Goal: Task Accomplishment & Management: Manage account settings

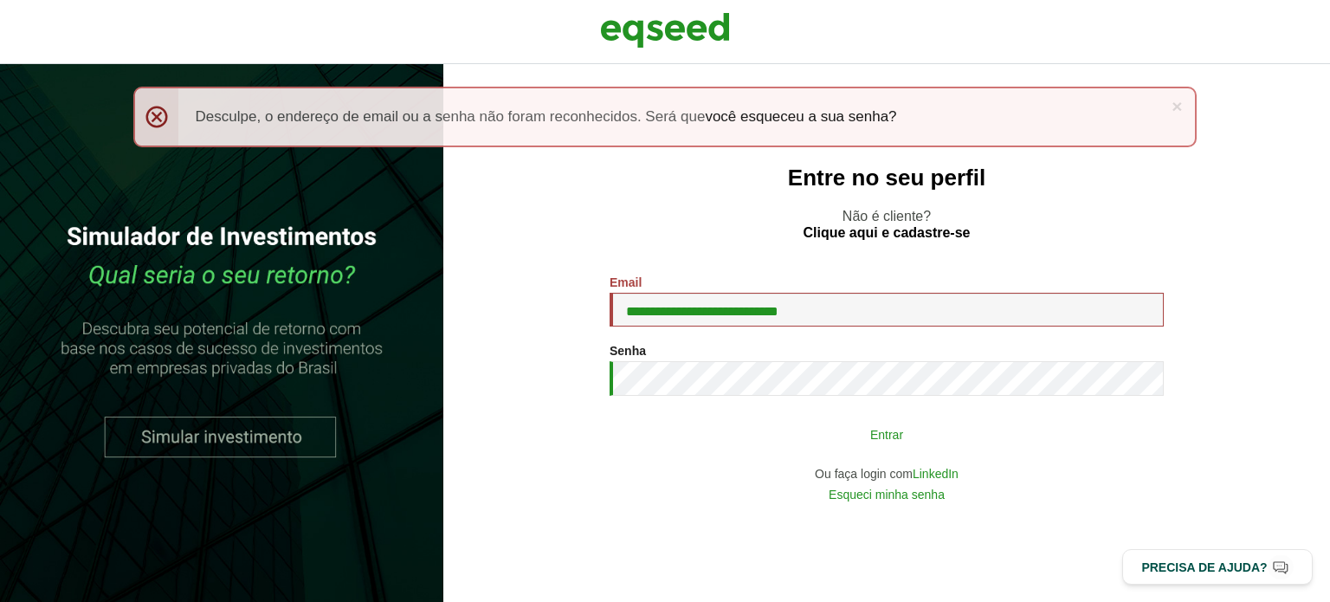
click at [752, 430] on button "Entrar" at bounding box center [886, 433] width 450 height 33
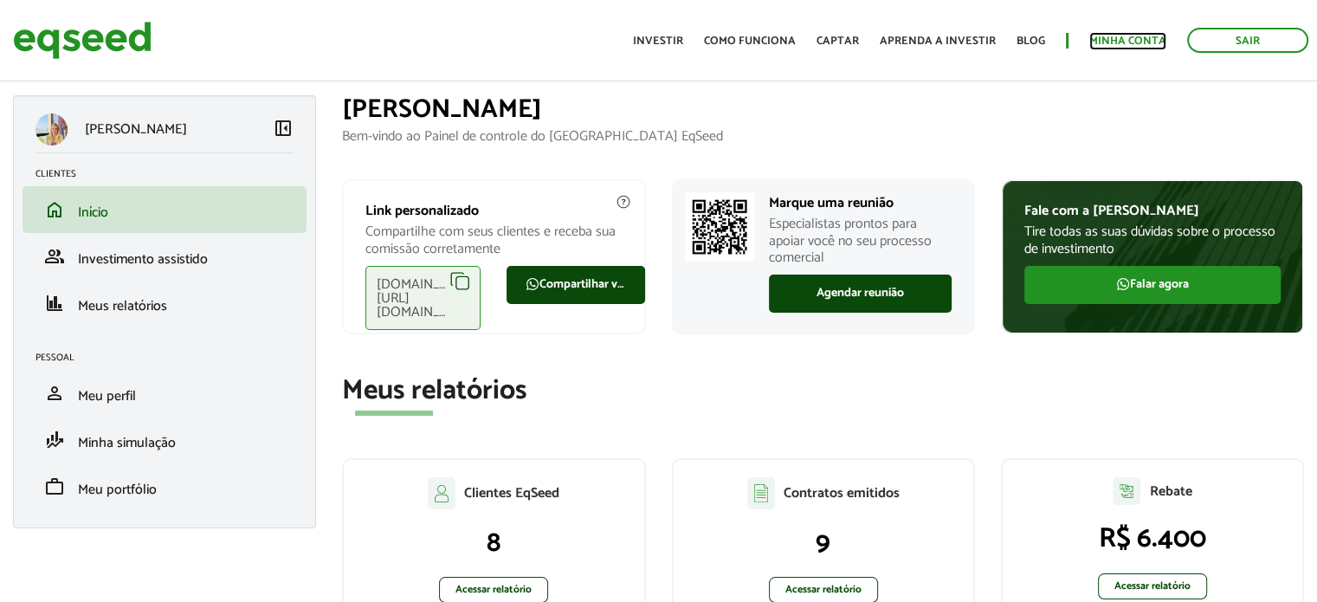
click at [1134, 35] on link "Minha conta" at bounding box center [1127, 40] width 77 height 11
click at [1206, 42] on link "Sair" at bounding box center [1247, 40] width 121 height 25
click at [1242, 35] on link "Sair" at bounding box center [1247, 40] width 121 height 25
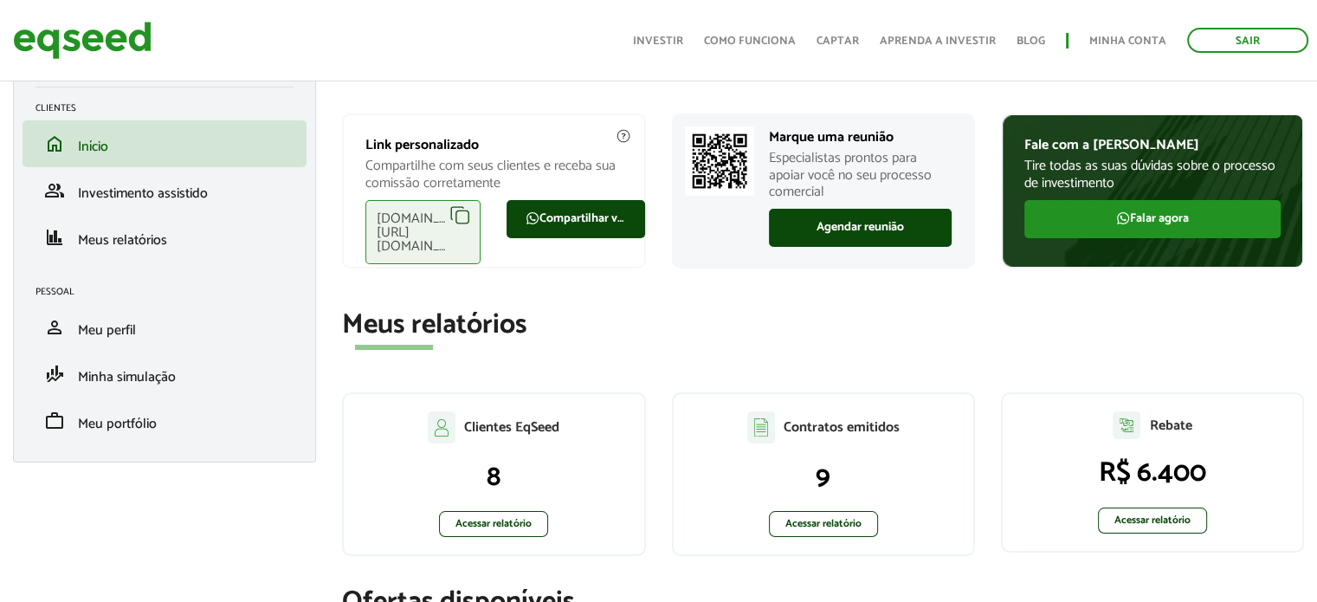
scroll to position [66, 0]
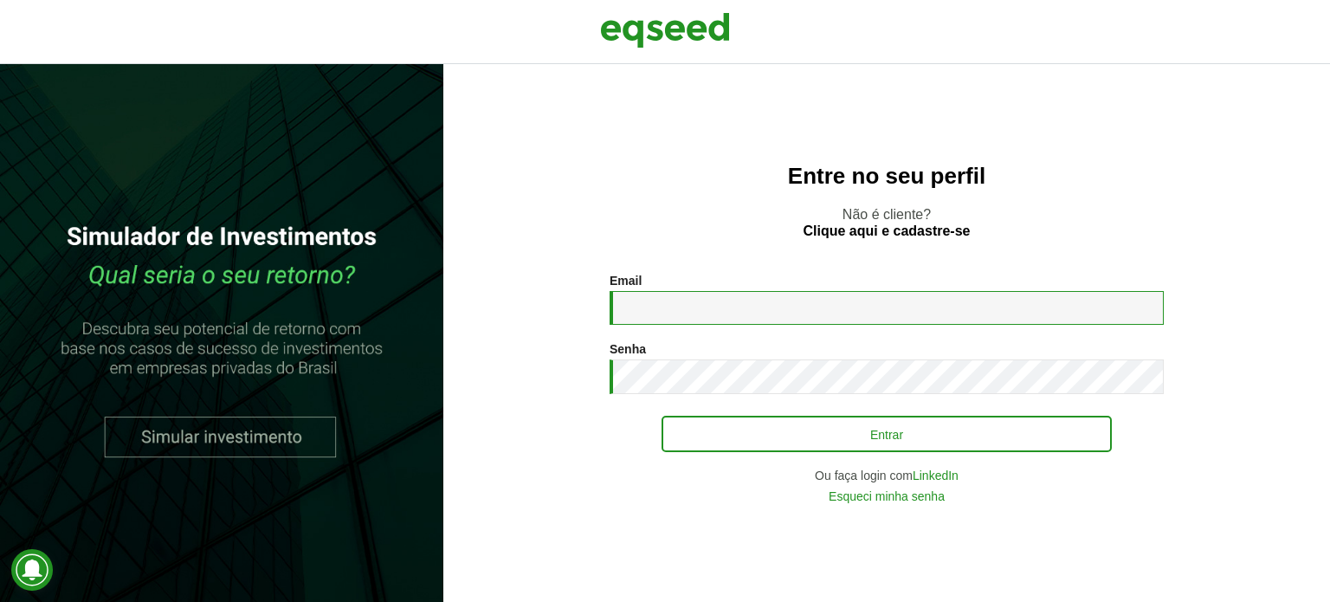
type input "**********"
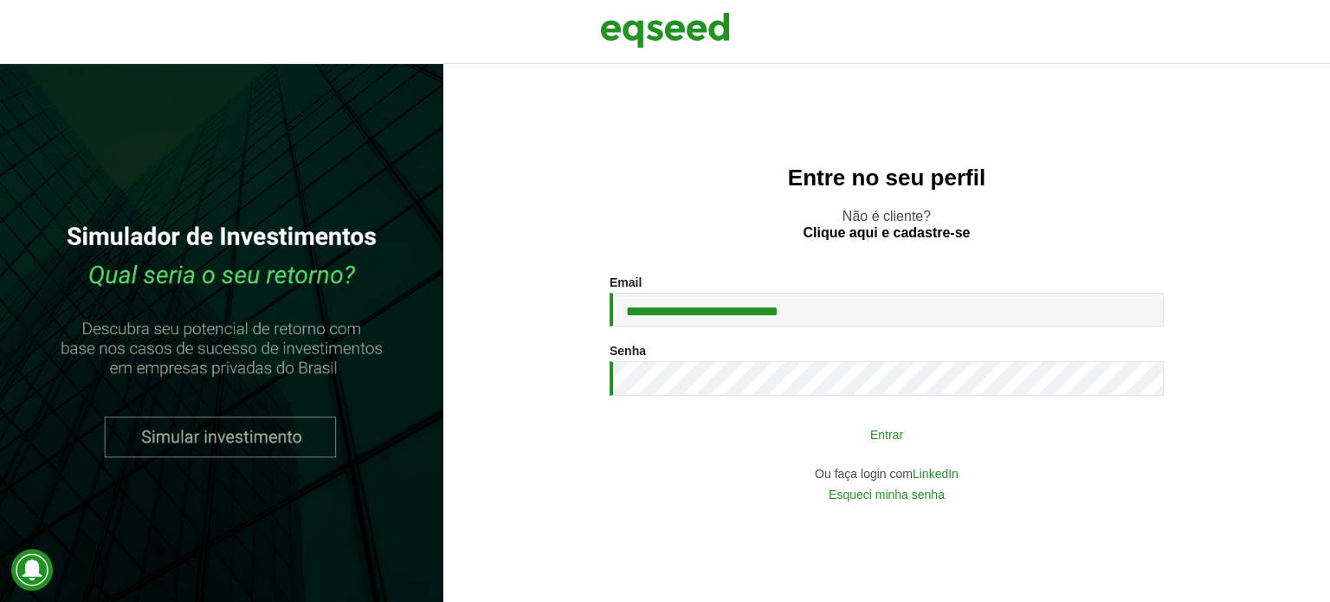
click at [767, 447] on button "Entrar" at bounding box center [886, 433] width 450 height 33
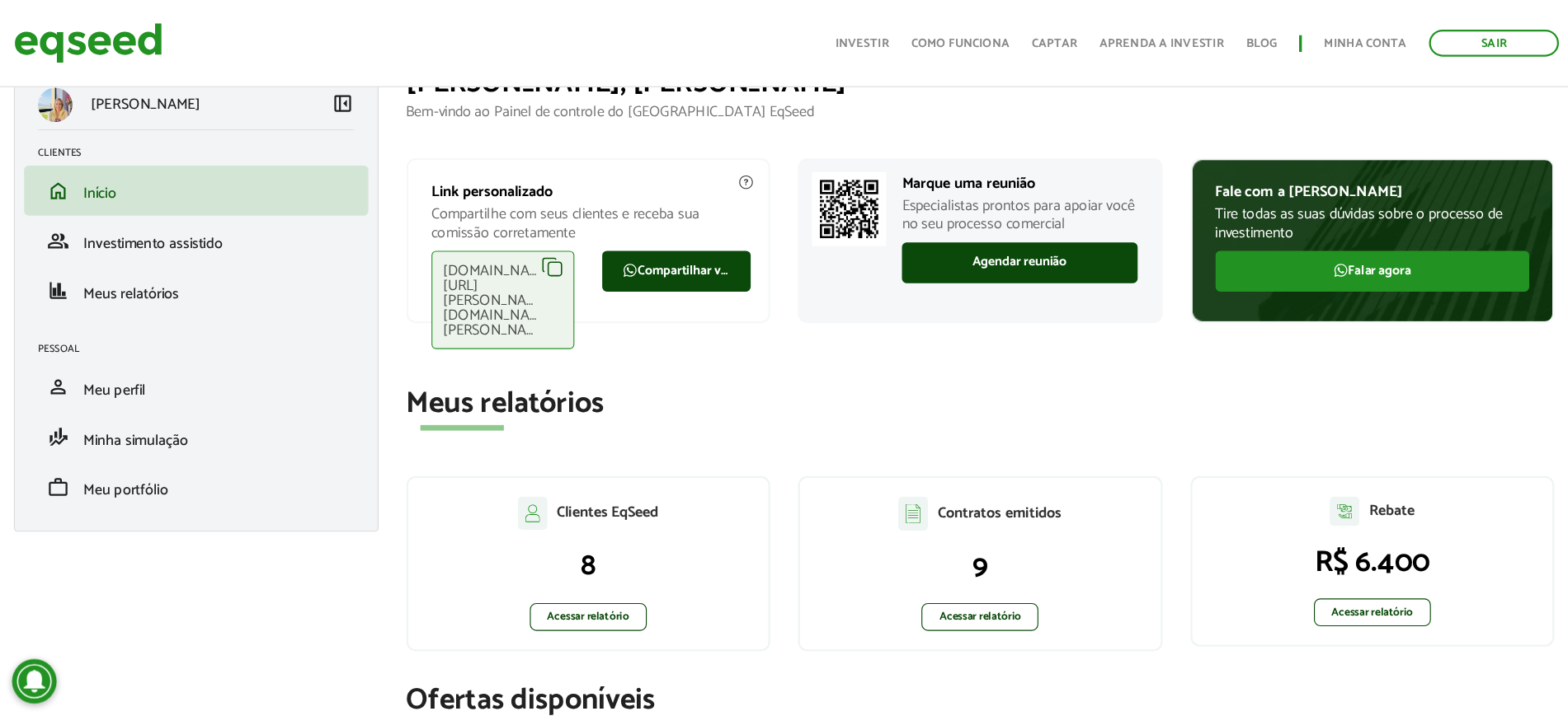
scroll to position [30, 0]
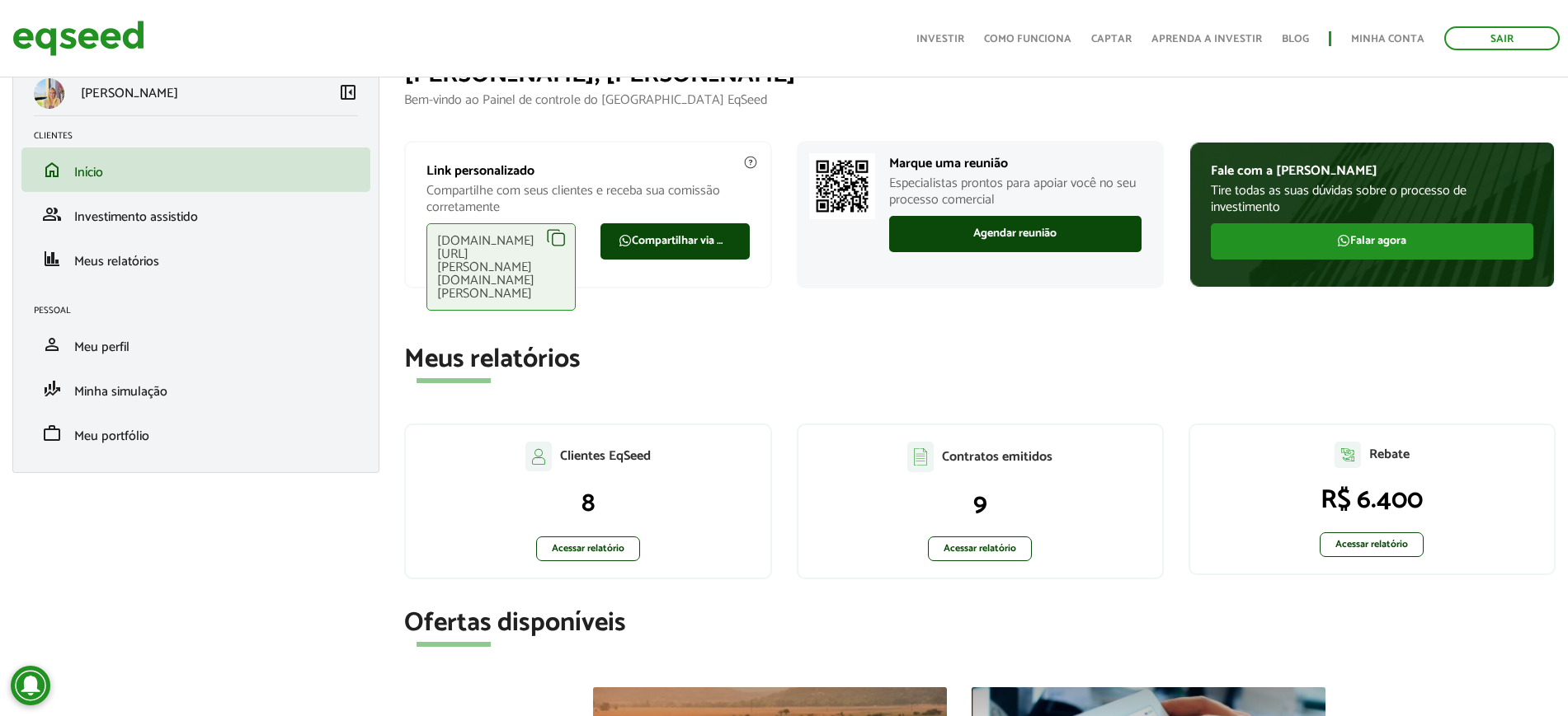
drag, startPoint x: 0, startPoint y: 0, endPoint x: 974, endPoint y: 356, distance: 1037.0
click at [974, 356] on h2 "Meus relatórios" at bounding box center [979, 360] width 1152 height 29
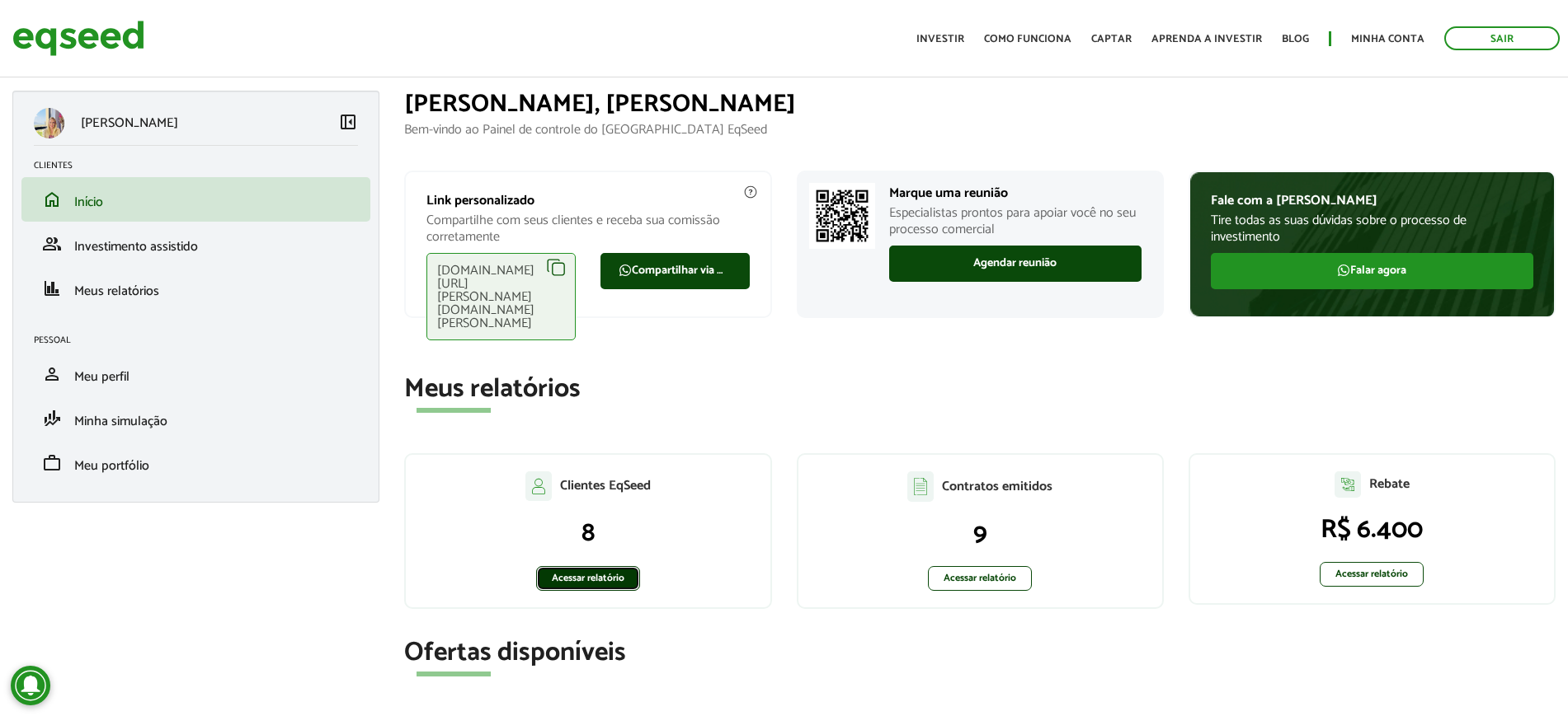
click at [587, 567] on link "Acessar relatório" at bounding box center [588, 579] width 104 height 25
click at [574, 568] on link "Acessar relatório" at bounding box center [588, 579] width 104 height 25
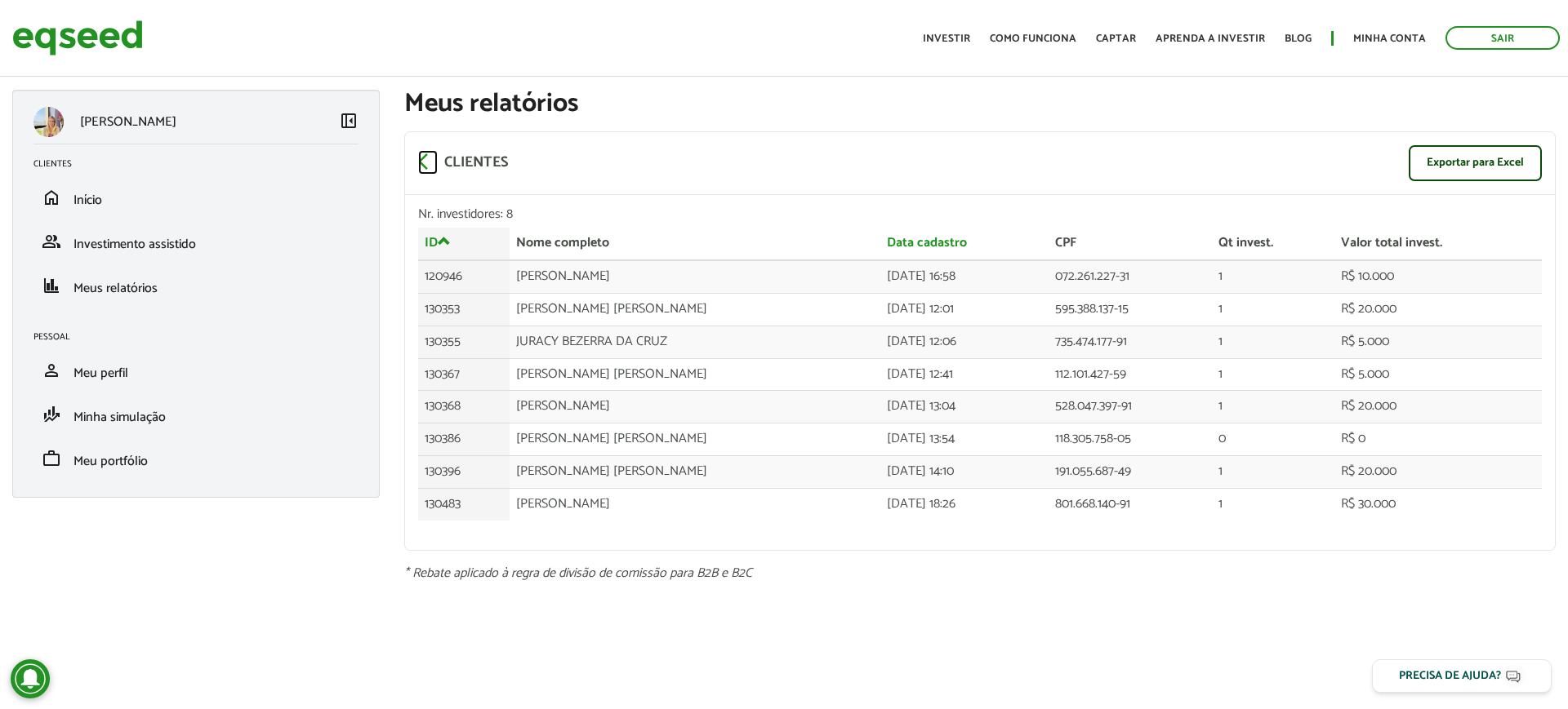
click at [429, 159] on span "arrow_back_ios" at bounding box center [427, 161] width 20 height 20
click at [425, 157] on span "arrow_back_ios" at bounding box center [427, 161] width 20 height 20
